Goal: Transaction & Acquisition: Purchase product/service

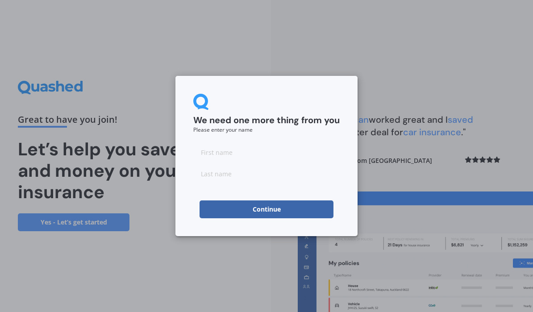
click at [245, 148] on input at bounding box center [266, 152] width 146 height 18
type input "[DEMOGRAPHIC_DATA]"
type input "[PERSON_NAME]"
click at [249, 151] on input "[DEMOGRAPHIC_DATA]" at bounding box center [266, 152] width 146 height 18
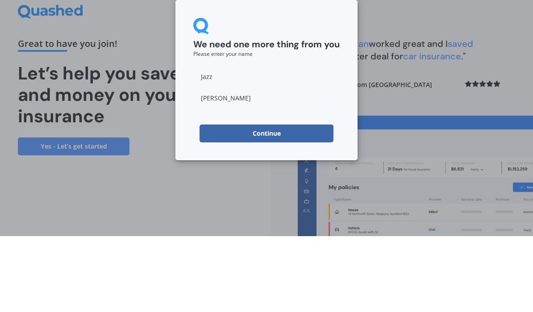
type input "Jazz"
click at [245, 165] on input "[PERSON_NAME]" at bounding box center [266, 174] width 146 height 18
type input "Bee"
click at [286, 200] on button "Continue" at bounding box center [267, 209] width 134 height 18
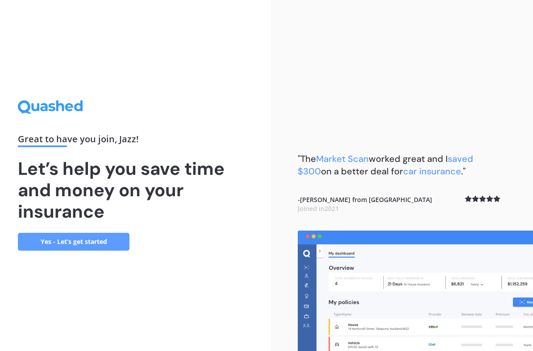
click at [75, 237] on link "Yes - Let’s get started" at bounding box center [74, 242] width 112 height 18
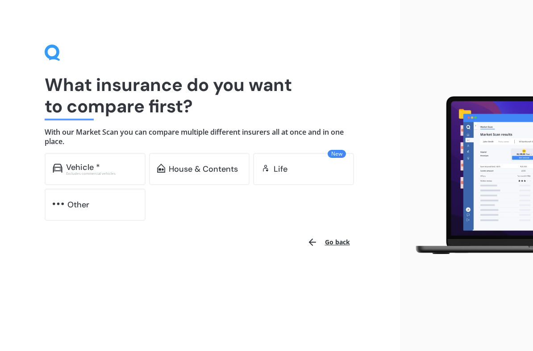
click at [115, 172] on div "Excludes commercial vehicles" at bounding box center [101, 174] width 71 height 4
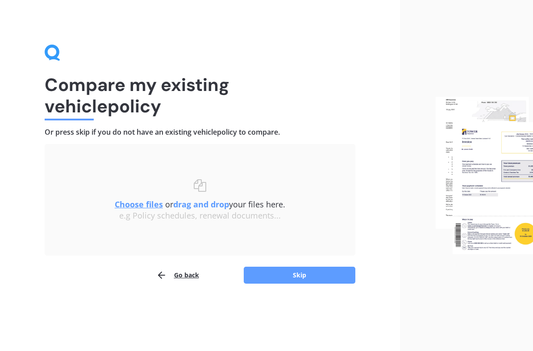
click at [179, 275] on button "Go back" at bounding box center [177, 276] width 43 height 18
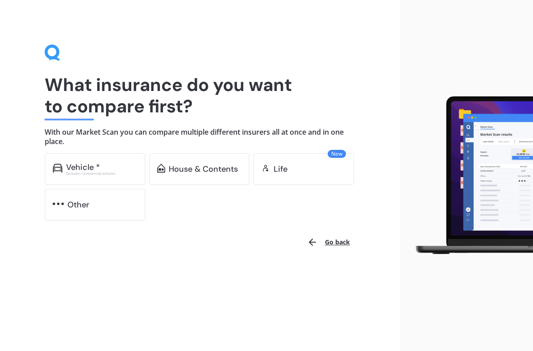
click at [110, 168] on div "Vehicle *" at bounding box center [101, 167] width 71 height 9
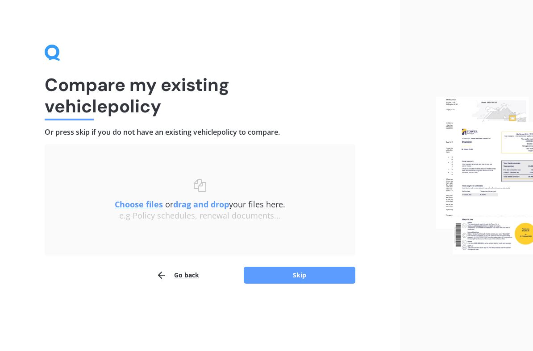
click at [302, 277] on button "Skip" at bounding box center [300, 275] width 112 height 17
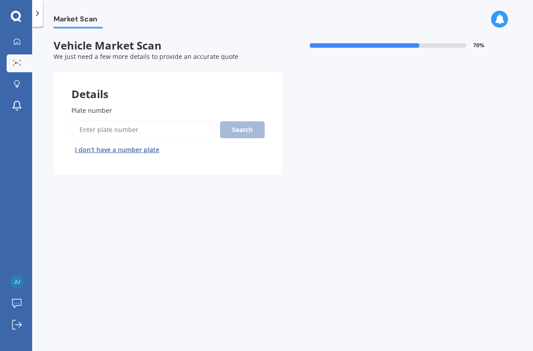
click at [156, 127] on input "Plate number" at bounding box center [143, 130] width 145 height 19
type input "Qcc639"
click at [238, 131] on button "Search" at bounding box center [242, 129] width 45 height 17
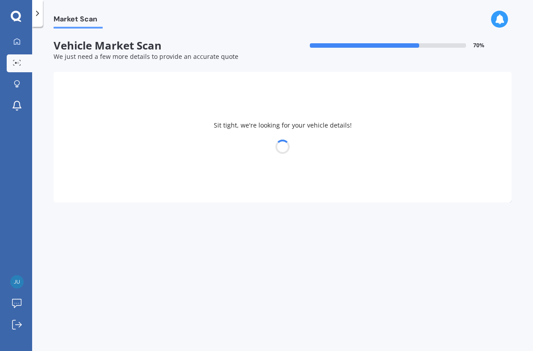
select select "KIA"
select select "SELTOS"
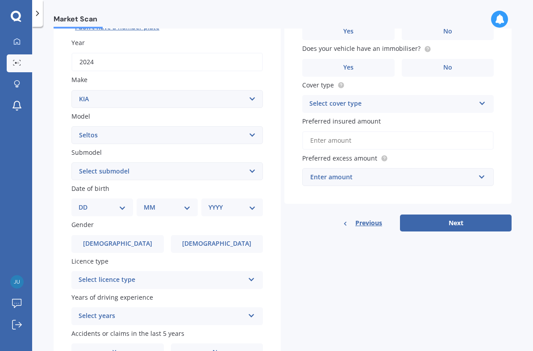
scroll to position [129, 0]
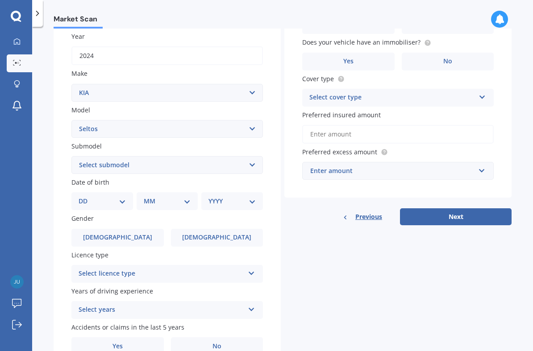
click at [253, 160] on select "Select submodel (All Other) EX petrol 4WD Ltd petrol 4WD Ltd petrol turbo LTD2.…" at bounding box center [167, 165] width 192 height 18
click at [121, 200] on select "DD 01 02 03 04 05 06 07 08 09 10 11 12 13 14 15 16 17 18 19 20 21 22 23 24 25 2…" at bounding box center [102, 201] width 47 height 10
select select "08"
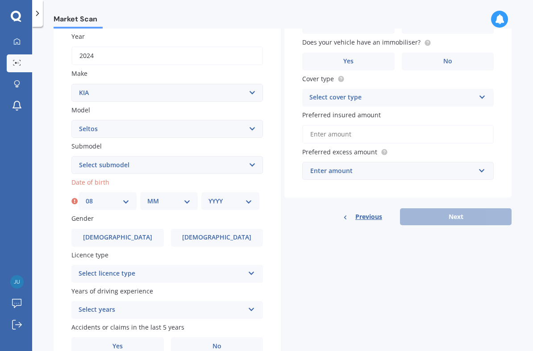
click at [184, 197] on select "MM 01 02 03 04 05 06 07 08 09 10 11 12" at bounding box center [169, 201] width 44 height 10
select select "05"
click at [250, 199] on select "YYYY 2025 2024 2023 2022 2021 2020 2019 2018 2017 2016 2015 2014 2013 2012 2011…" at bounding box center [230, 201] width 44 height 10
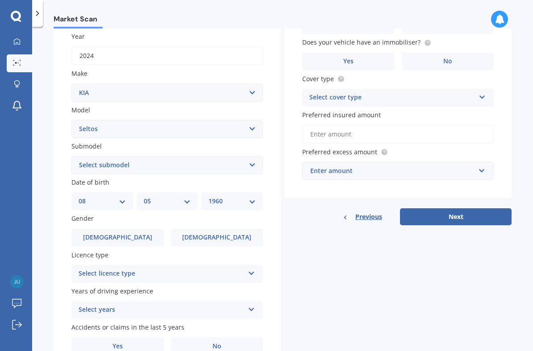
click at [254, 200] on select "YYYY 2025 2024 2023 2022 2021 2020 2019 2018 2017 2016 2015 2014 2013 2012 2011…" at bounding box center [231, 201] width 47 height 10
select select "1956"
click at [238, 229] on label "[DEMOGRAPHIC_DATA]" at bounding box center [217, 238] width 92 height 18
click at [0, 0] on input "[DEMOGRAPHIC_DATA]" at bounding box center [0, 0] width 0 height 0
click at [252, 269] on icon at bounding box center [252, 272] width 8 height 6
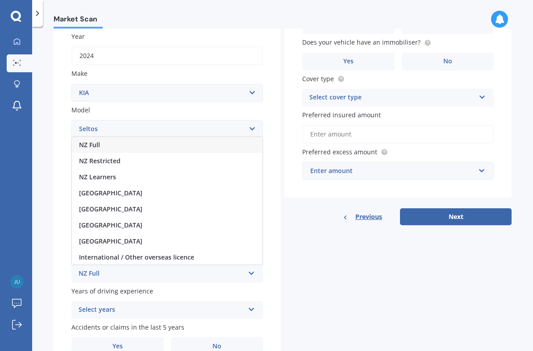
click at [202, 141] on div "NZ Full" at bounding box center [167, 145] width 191 height 16
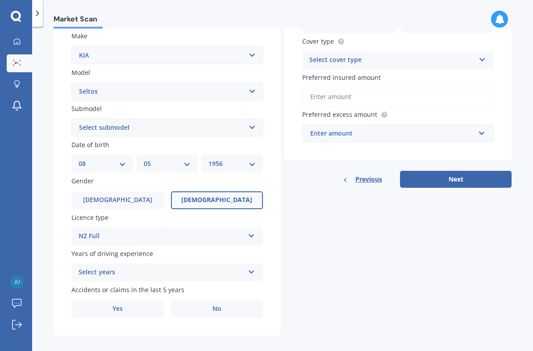
scroll to position [167, 0]
click at [253, 267] on icon at bounding box center [252, 270] width 8 height 6
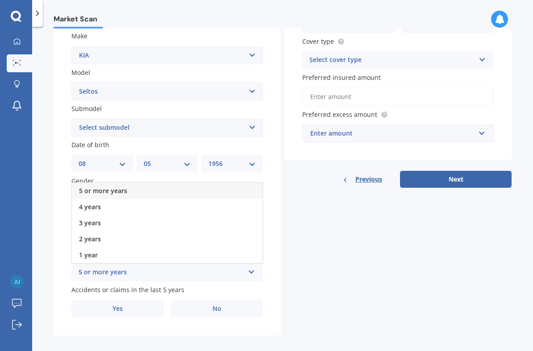
click at [116, 187] on span "5 or more years" at bounding box center [103, 191] width 48 height 8
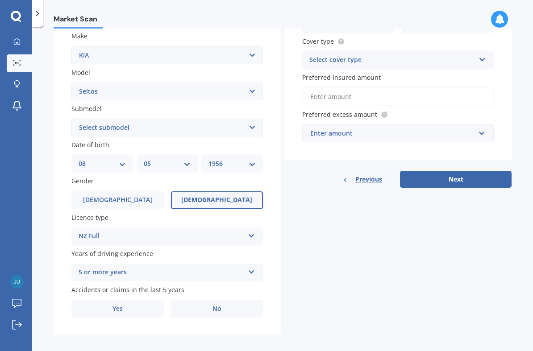
click at [121, 305] on span "Yes" at bounding box center [117, 309] width 10 height 8
click at [0, 0] on input "Yes" at bounding box center [0, 0] width 0 height 0
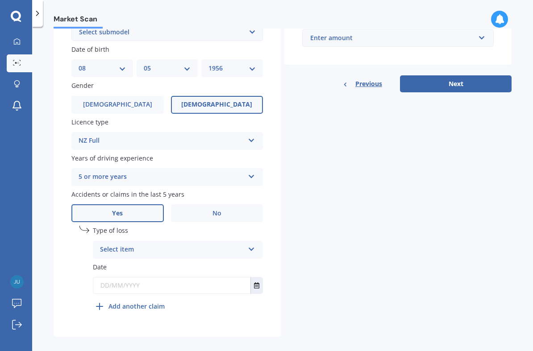
scroll to position [262, 0]
click at [251, 245] on icon at bounding box center [252, 248] width 8 height 6
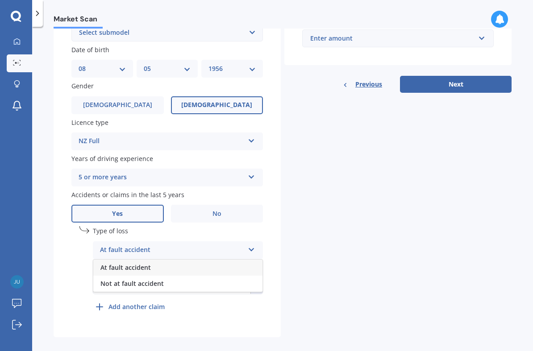
click at [152, 279] on span "Not at fault accident" at bounding box center [131, 283] width 63 height 8
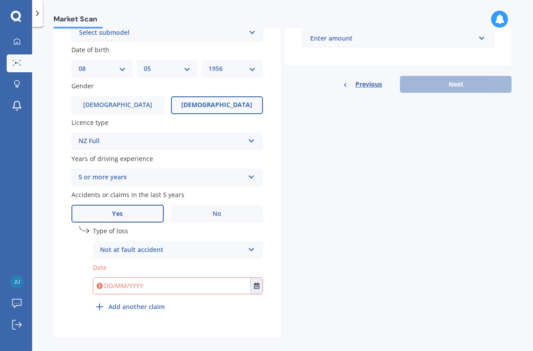
click at [212, 279] on input "text" at bounding box center [171, 286] width 157 height 16
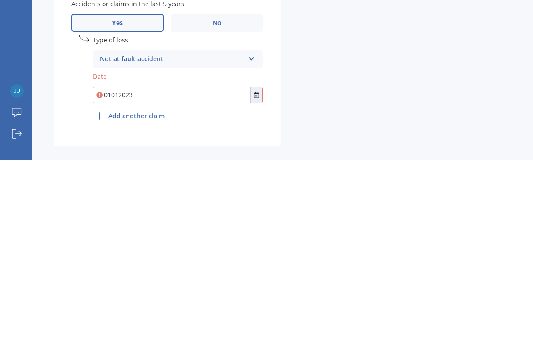
click at [254, 278] on button "Select date" at bounding box center [256, 286] width 12 height 16
type input "[DATE]"
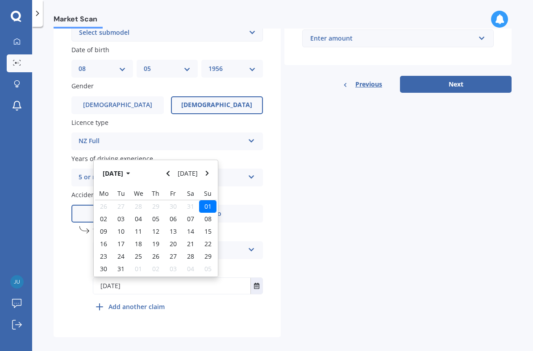
click at [328, 252] on div "Details Plate number Search I don’t have a number plate Year [DATE] Make Select…" at bounding box center [283, 73] width 458 height 527
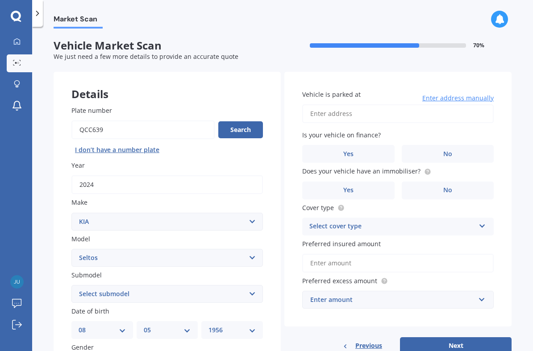
scroll to position [0, 0]
click at [469, 116] on input "Vehicle is parked at" at bounding box center [398, 113] width 192 height 19
click at [479, 96] on span "Enter address manually" at bounding box center [457, 98] width 71 height 9
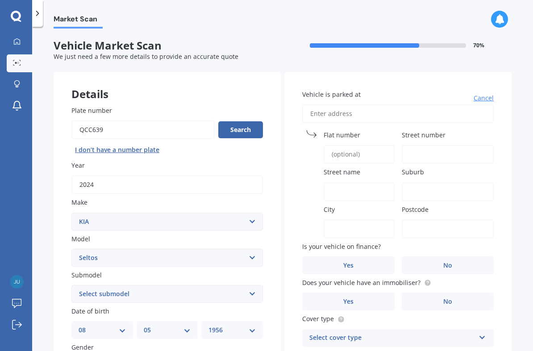
click at [379, 151] on input "Flat number" at bounding box center [359, 154] width 71 height 19
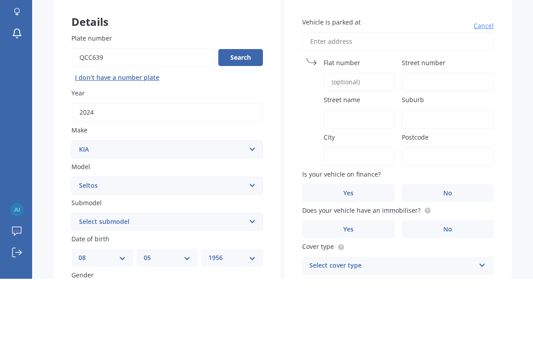
click at [446, 145] on input "Street number" at bounding box center [448, 154] width 92 height 19
type input "5"
click at [376, 183] on input "Street name" at bounding box center [359, 192] width 71 height 19
type input "Moray place"
click at [441, 183] on input "Suburb" at bounding box center [448, 192] width 92 height 19
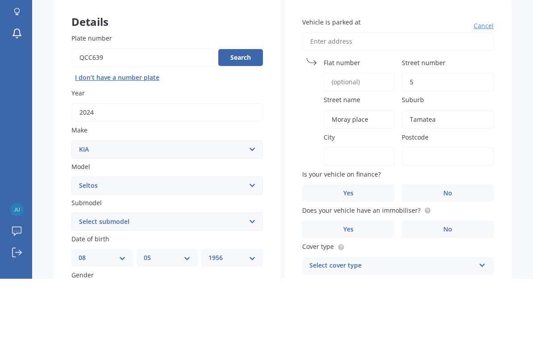
type input "Tamatea"
click at [369, 220] on input "City" at bounding box center [359, 229] width 71 height 19
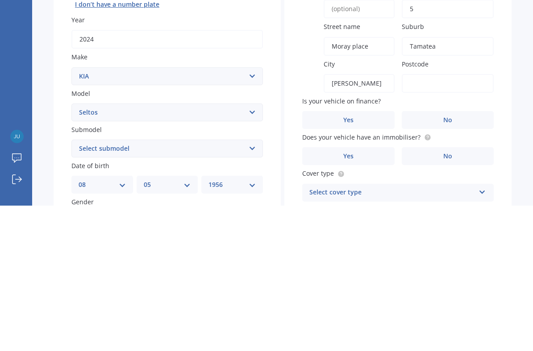
type input "[PERSON_NAME]"
click at [456, 220] on input "Postcode" at bounding box center [448, 229] width 92 height 19
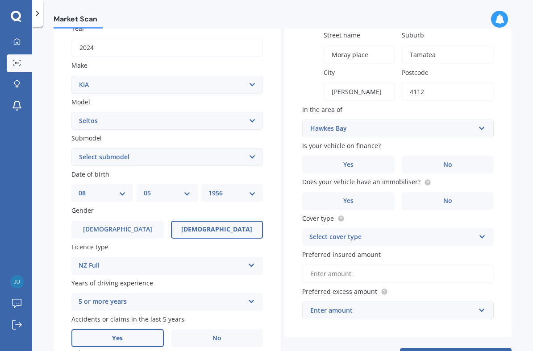
scroll to position [162, 0]
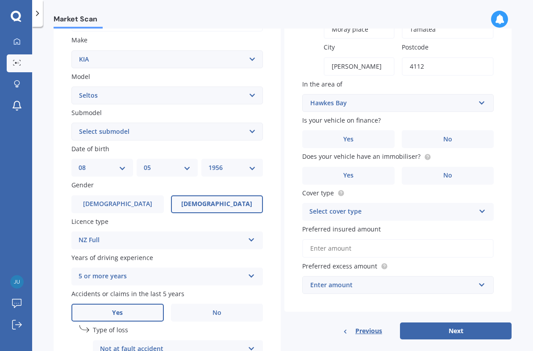
type input "4112"
click at [454, 138] on label "No" at bounding box center [448, 139] width 92 height 18
click at [0, 0] on input "No" at bounding box center [0, 0] width 0 height 0
click at [363, 132] on label "Yes" at bounding box center [348, 139] width 92 height 18
click at [0, 0] on input "Yes" at bounding box center [0, 0] width 0 height 0
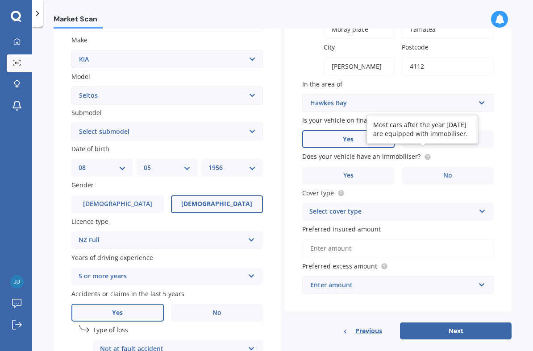
click at [427, 155] on icon at bounding box center [428, 156] width 2 height 2
click at [383, 169] on label "Yes" at bounding box center [348, 176] width 92 height 18
click at [0, 0] on input "Yes" at bounding box center [0, 0] width 0 height 0
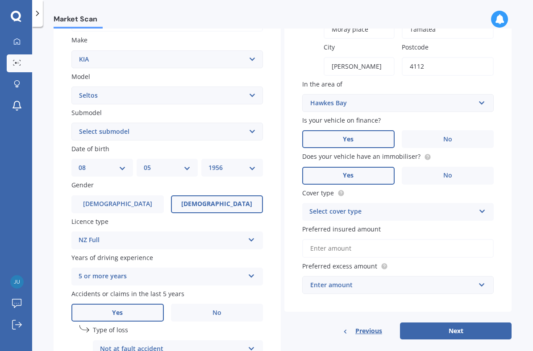
click at [480, 208] on icon at bounding box center [483, 210] width 8 height 6
click at [351, 225] on span "Comprehensive" at bounding box center [333, 229] width 47 height 8
click at [469, 246] on input "Preferred insured amount" at bounding box center [398, 248] width 192 height 19
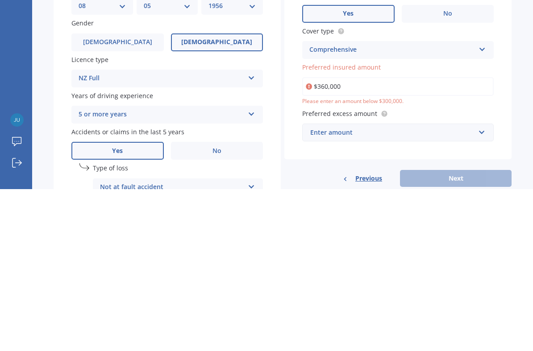
type input "$36,000"
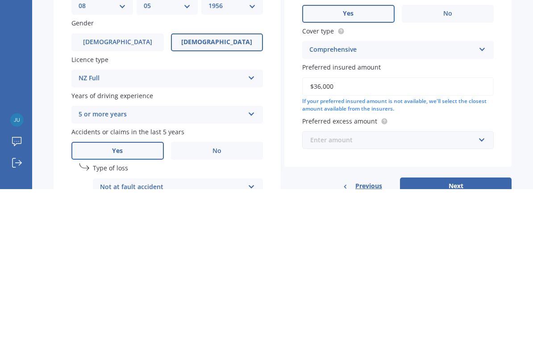
click at [479, 294] on input "text" at bounding box center [394, 302] width 183 height 17
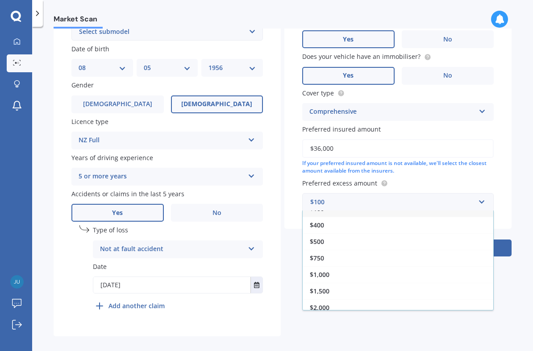
scroll to position [262, 0]
click at [319, 240] on div "$500" at bounding box center [398, 242] width 191 height 17
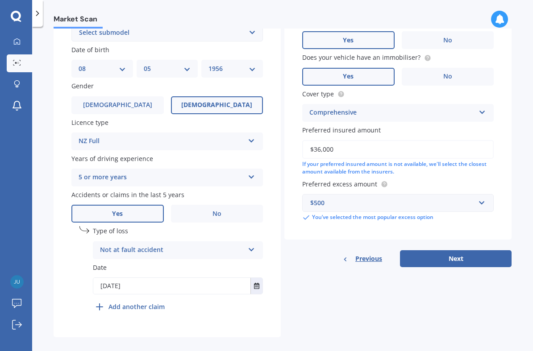
click at [457, 254] on button "Next" at bounding box center [456, 258] width 112 height 17
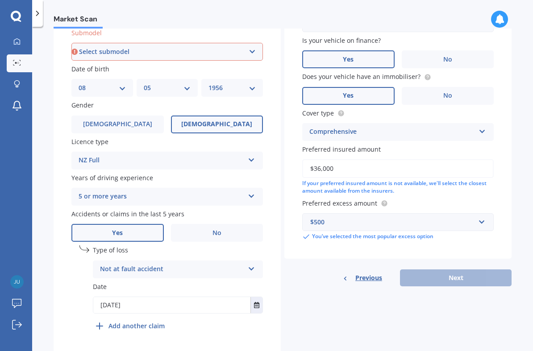
scroll to position [238, 0]
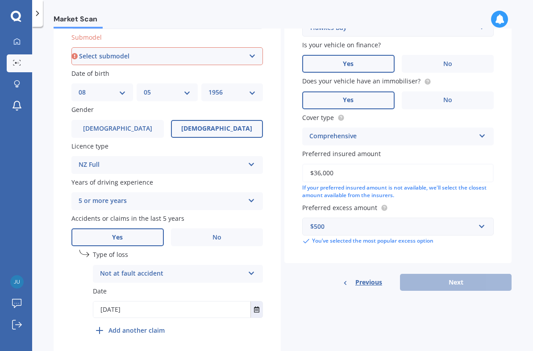
click at [250, 53] on select "Select submodel (All Other) EX petrol 4WD Ltd petrol 4WD Ltd petrol turbo LTD2.…" at bounding box center [167, 56] width 192 height 18
select select "(ALL OTHER)"
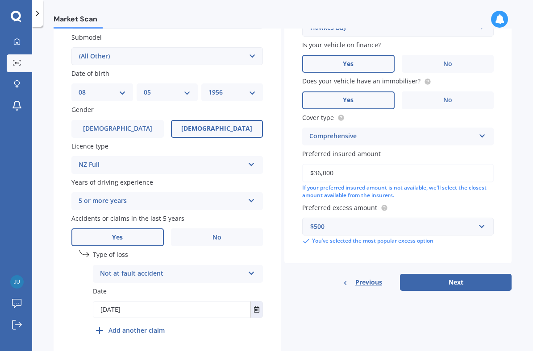
click at [462, 277] on button "Next" at bounding box center [456, 282] width 112 height 17
select select "08"
select select "05"
select select "1956"
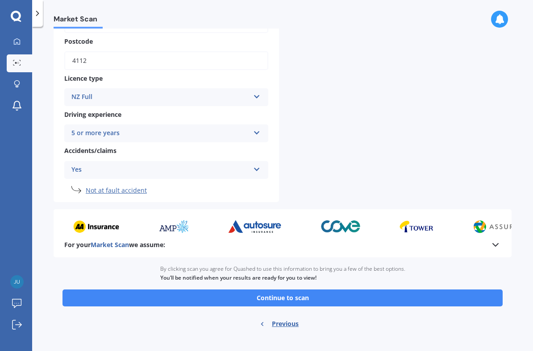
scroll to position [300, 0]
click at [373, 292] on button "Continue to scan" at bounding box center [282, 298] width 440 height 17
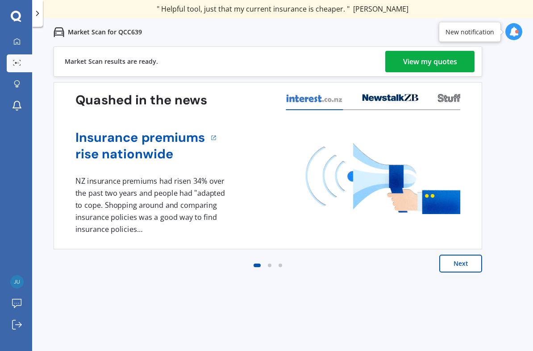
click at [434, 65] on div "View my quotes" at bounding box center [430, 61] width 54 height 21
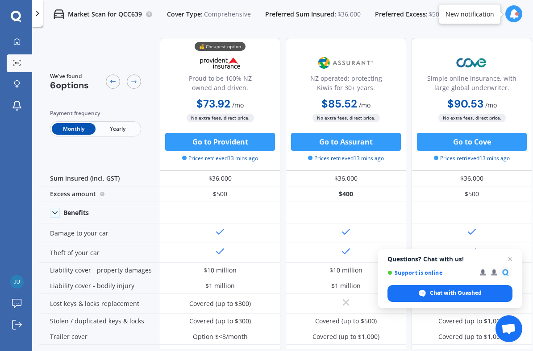
click at [117, 129] on span "Yearly" at bounding box center [118, 129] width 44 height 12
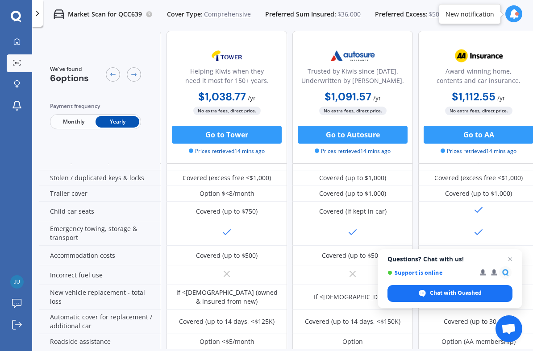
scroll to position [144, 370]
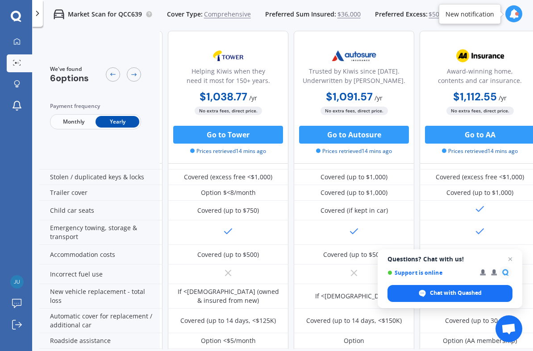
click at [521, 232] on div at bounding box center [480, 233] width 121 height 25
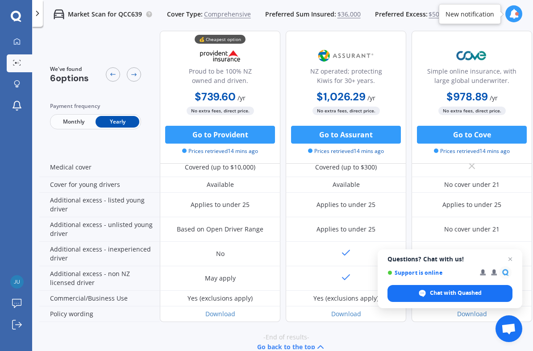
scroll to position [429, 0]
click at [227, 141] on button "Go to Provident" at bounding box center [220, 135] width 110 height 18
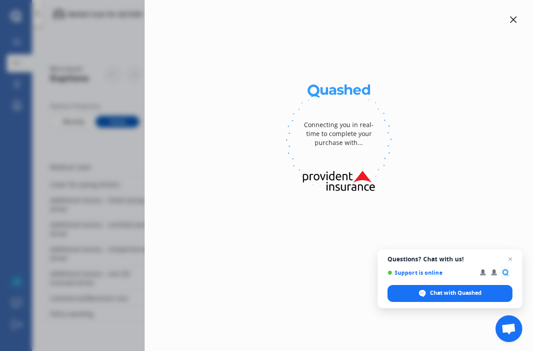
select select "full"
select select "[STREET_ADDRESS]"
select select "KIA"
select select "SELTOS"
select select "NO"
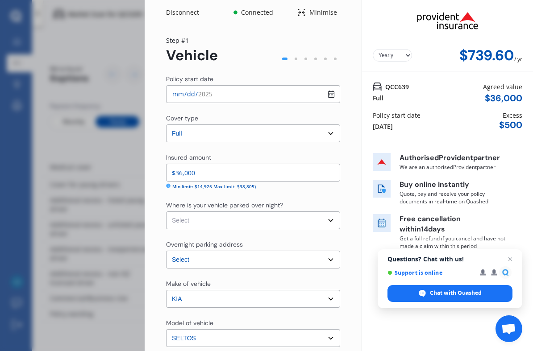
click at [521, 259] on span "Questions? Chat with us! Support is online Chat with Quashed" at bounding box center [450, 279] width 145 height 59
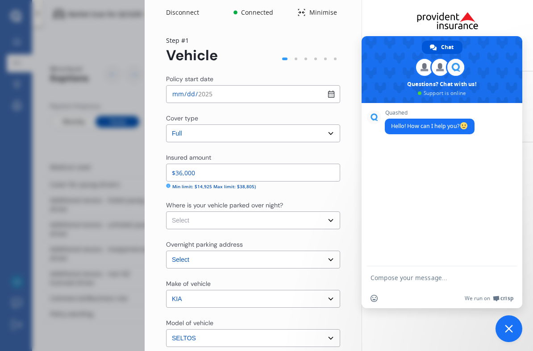
click at [508, 312] on span "Close chat" at bounding box center [509, 329] width 8 height 8
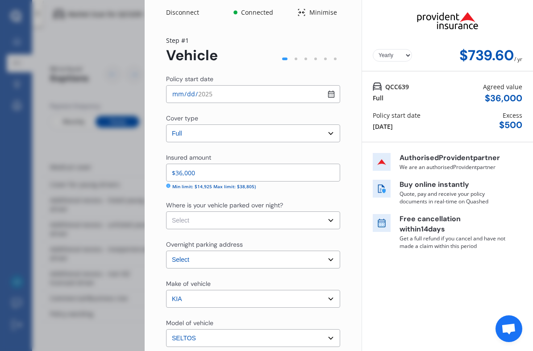
scroll to position [0, 0]
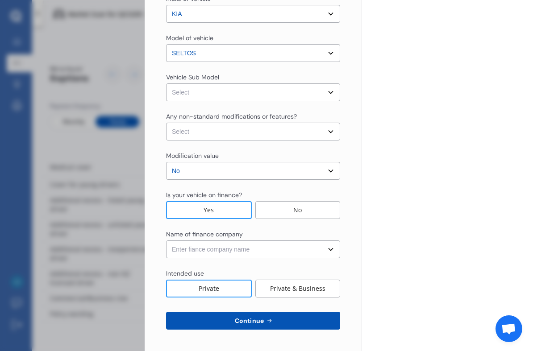
click at [269, 312] on icon at bounding box center [270, 320] width 8 height 7
